Goal: Information Seeking & Learning: Learn about a topic

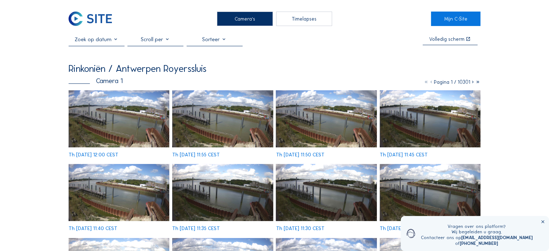
click at [116, 42] on input "text" at bounding box center [97, 39] width 56 height 6
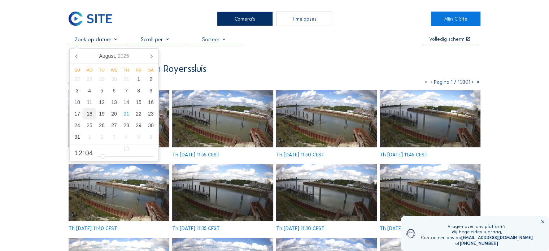
click at [89, 115] on div "18" at bounding box center [89, 114] width 12 height 12
type input "[DATE] 12:04"
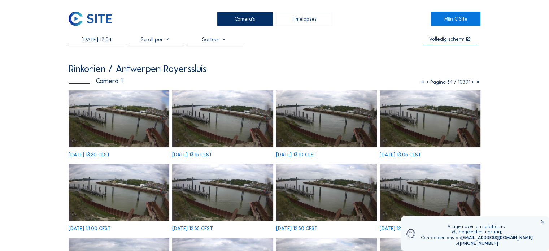
click at [247, 20] on div "Camera's" at bounding box center [245, 19] width 56 height 14
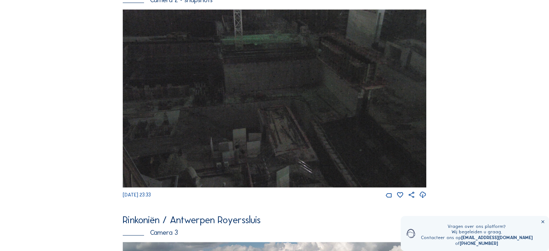
scroll to position [516, 0]
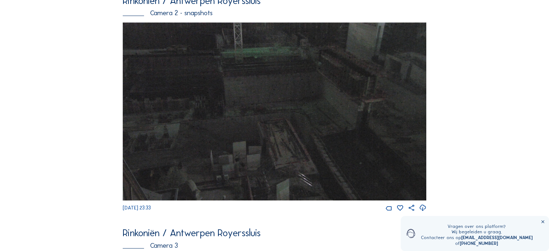
click at [279, 123] on img at bounding box center [274, 111] width 303 height 178
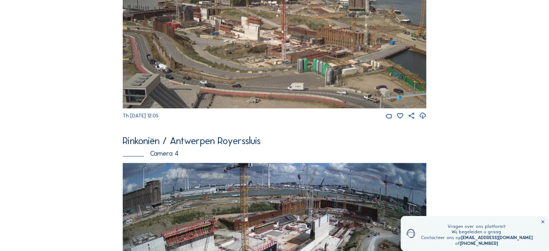
scroll to position [950, 0]
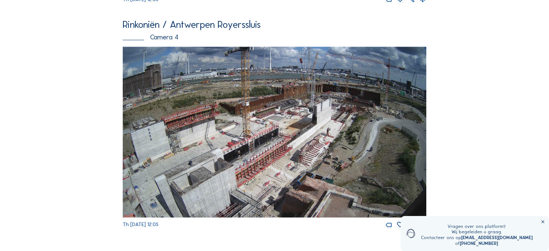
click at [323, 122] on img at bounding box center [274, 132] width 303 height 171
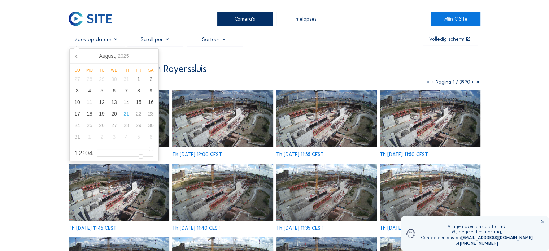
click at [91, 43] on input "text" at bounding box center [97, 39] width 56 height 6
click at [89, 114] on div "18" at bounding box center [89, 114] width 12 height 12
type input "[DATE] 12:04"
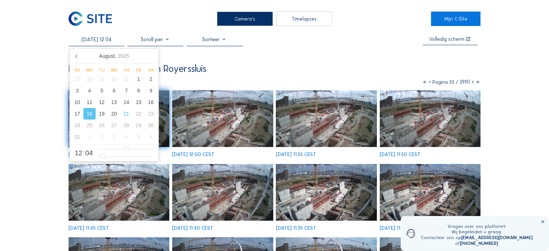
click at [229, 122] on img at bounding box center [222, 118] width 101 height 57
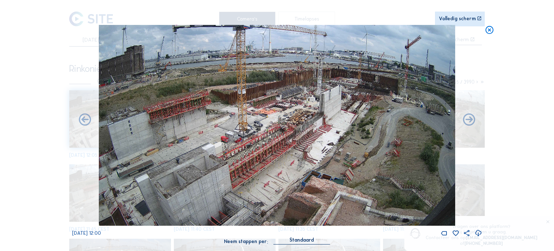
click at [469, 18] on div "Volledig scherm" at bounding box center [457, 18] width 37 height 5
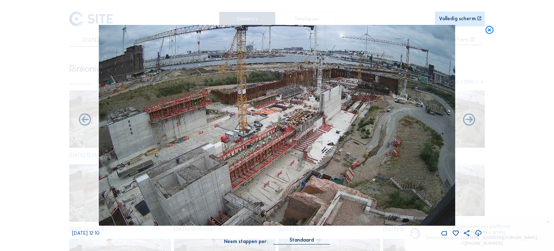
click at [350, 110] on img at bounding box center [277, 125] width 356 height 201
click at [459, 18] on div "Volledig scherm" at bounding box center [457, 18] width 37 height 5
